Goal: Task Accomplishment & Management: Use online tool/utility

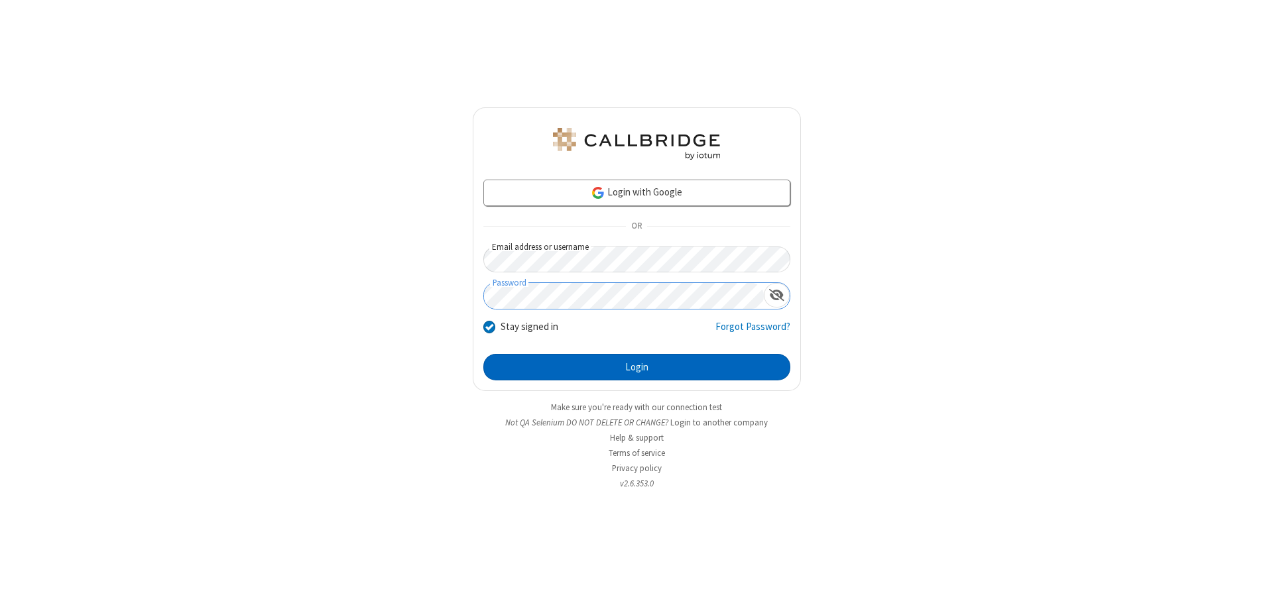
click at [636, 367] on button "Login" at bounding box center [636, 367] width 307 height 27
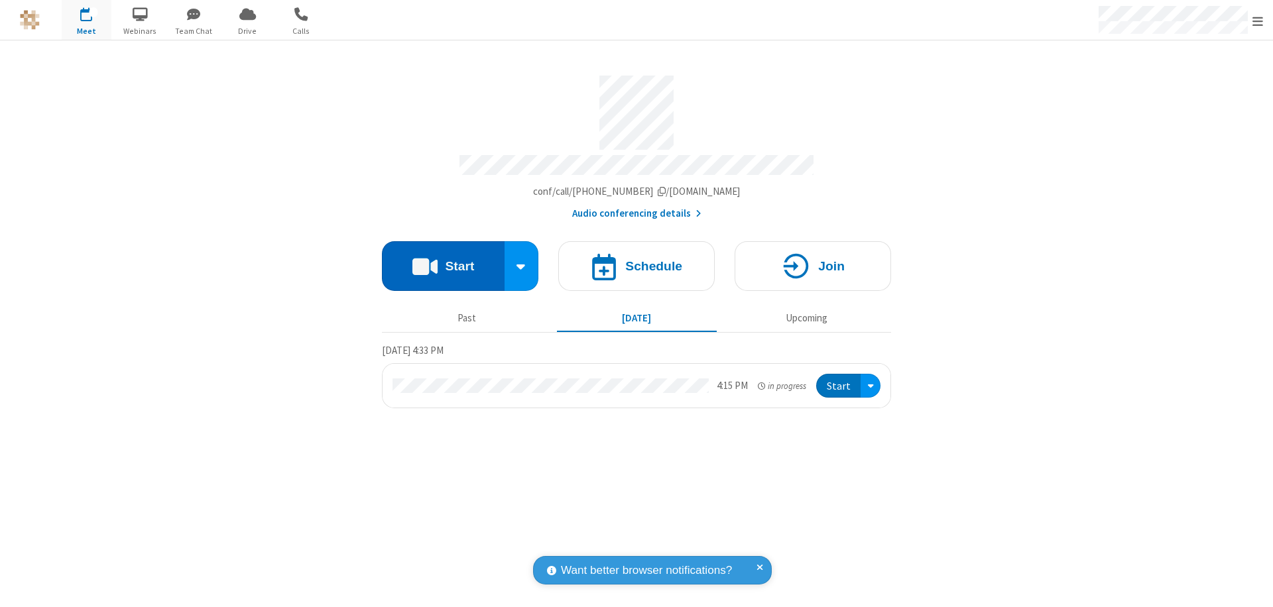
click at [443, 260] on button "Start" at bounding box center [443, 266] width 123 height 50
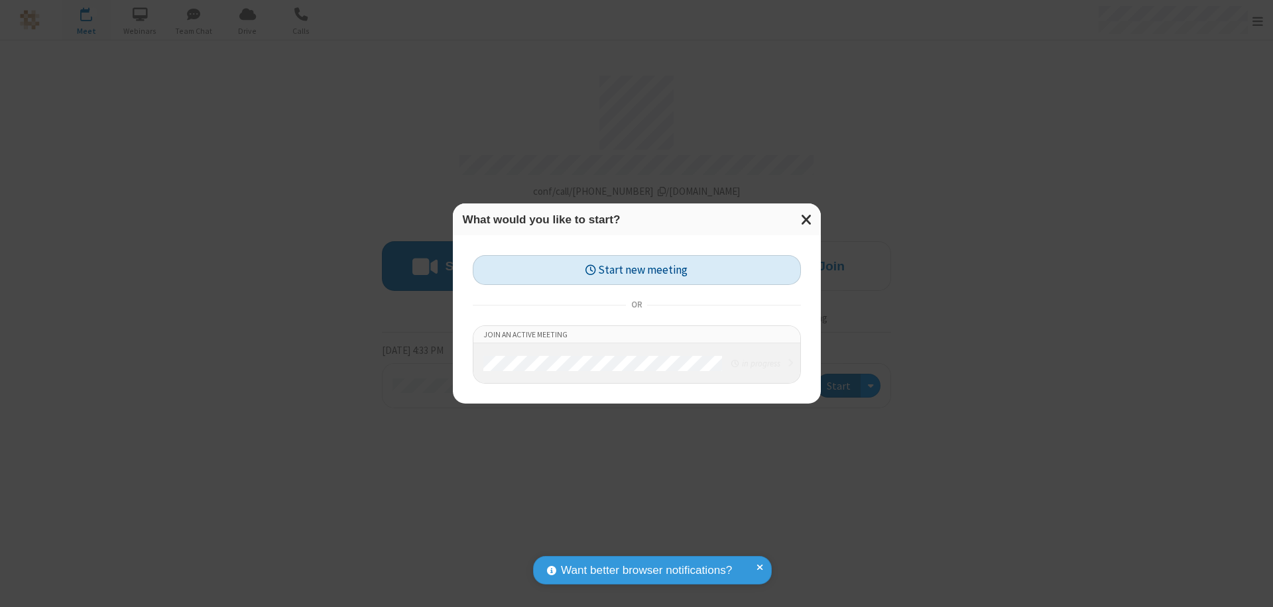
click at [636, 270] on button "Start new meeting" at bounding box center [637, 270] width 328 height 30
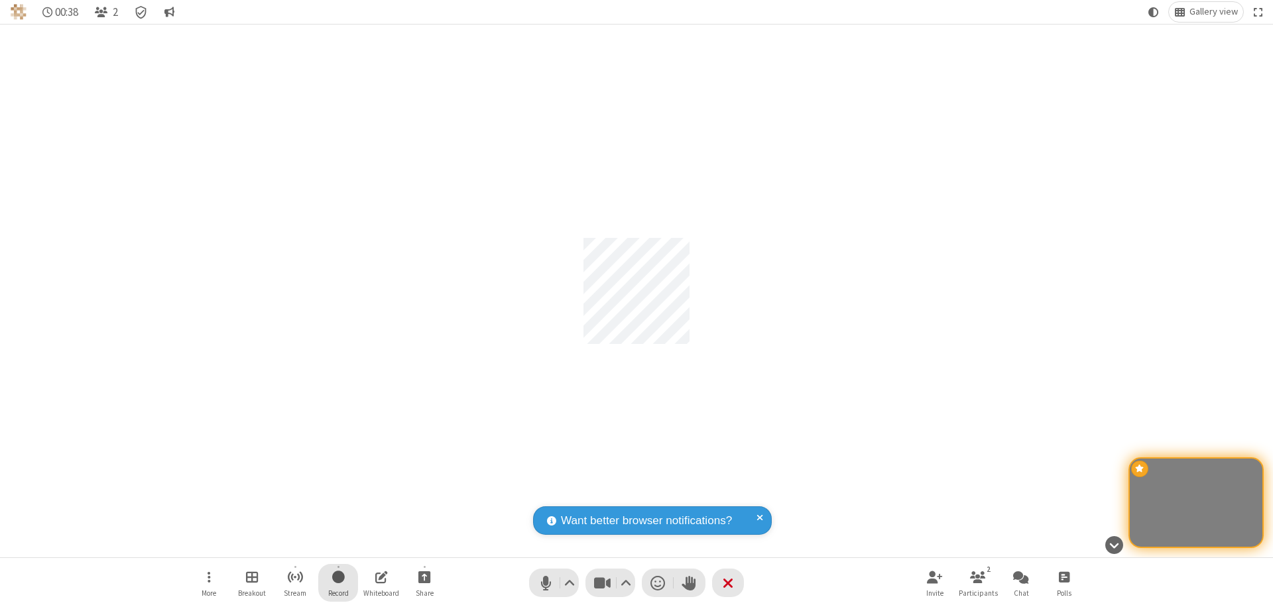
click at [338, 583] on span "Start recording" at bounding box center [338, 577] width 13 height 17
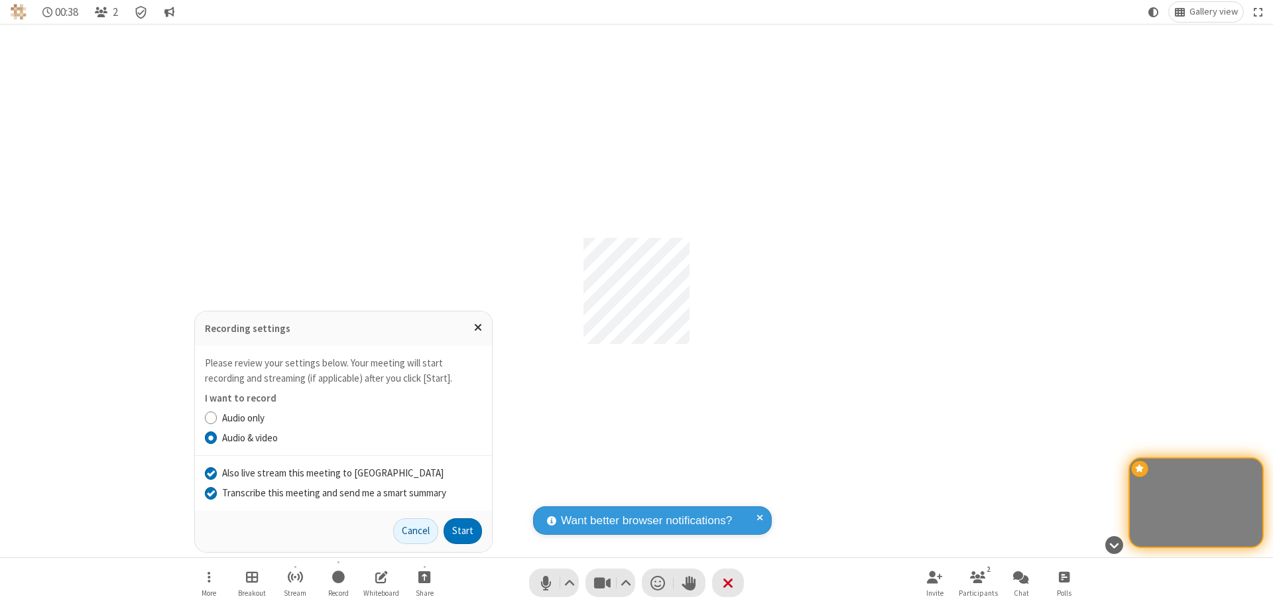
click at [210, 493] on input "Transcribe this meeting and send me a smart summary" at bounding box center [211, 493] width 13 height 14
click at [351, 438] on label "Audio & video" at bounding box center [352, 438] width 260 height 15
click at [217, 438] on input "Audio & video" at bounding box center [211, 438] width 13 height 14
click at [210, 473] on input "Also live stream this meeting to Callbridge" at bounding box center [211, 473] width 13 height 14
click at [463, 531] on button "Start" at bounding box center [463, 531] width 38 height 27
